Goal: Find specific page/section

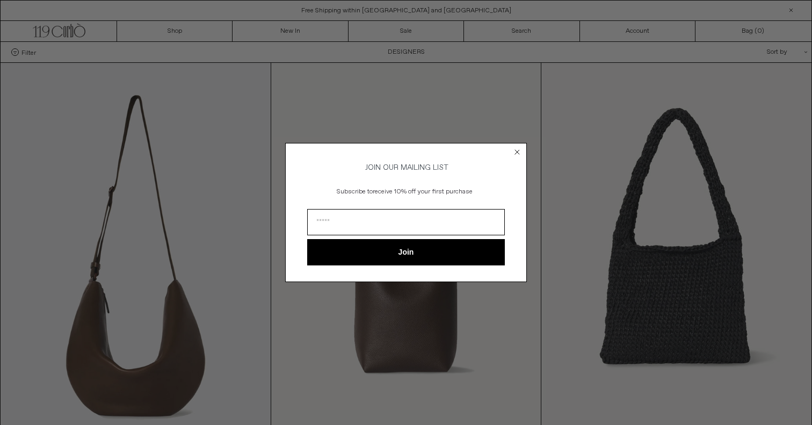
click at [517, 149] on circle "Close dialog" at bounding box center [518, 152] width 10 height 10
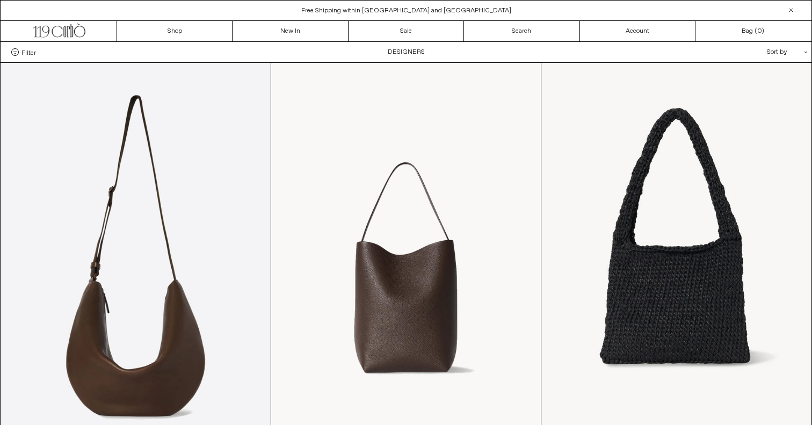
click at [19, 55] on label "Filter" at bounding box center [23, 52] width 25 height 8
click at [0, 0] on select "**********" at bounding box center [0, 0] width 0 height 0
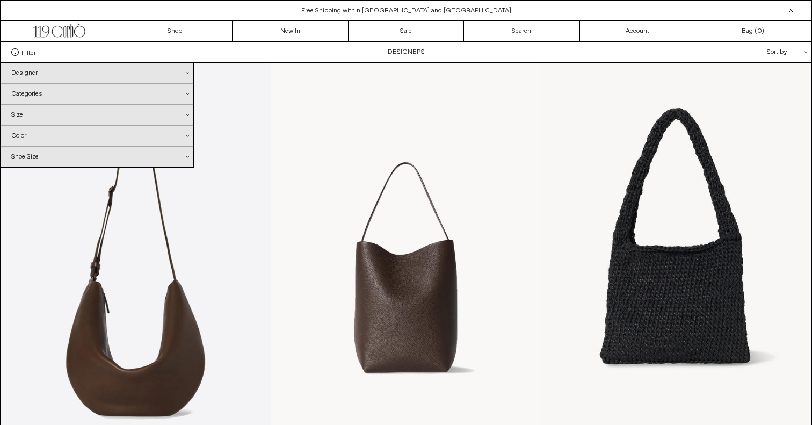
click at [47, 73] on div "Designer .cls-1{fill:#231f20}" at bounding box center [97, 73] width 193 height 20
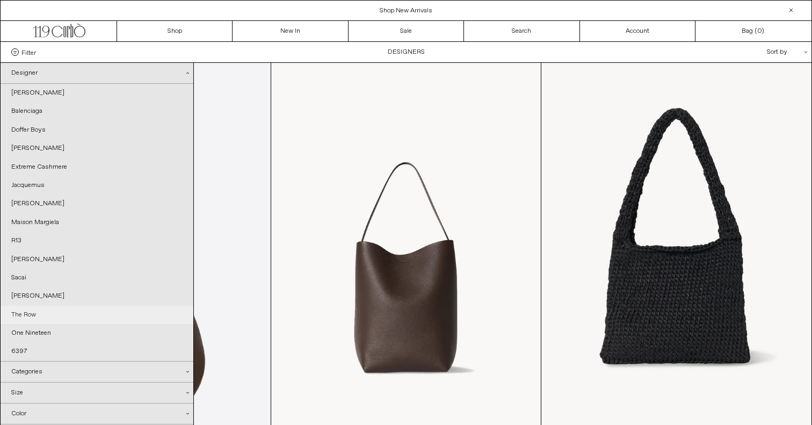
click at [26, 315] on link "The Row" at bounding box center [97, 315] width 193 height 18
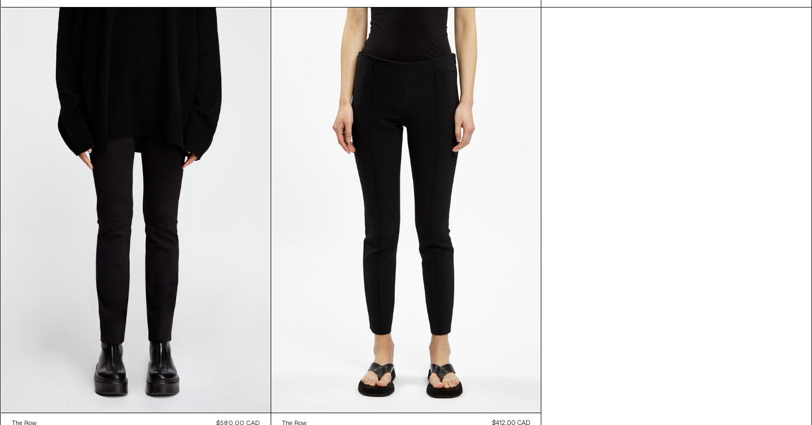
scroll to position [4484, 0]
